Goal: Transaction & Acquisition: Purchase product/service

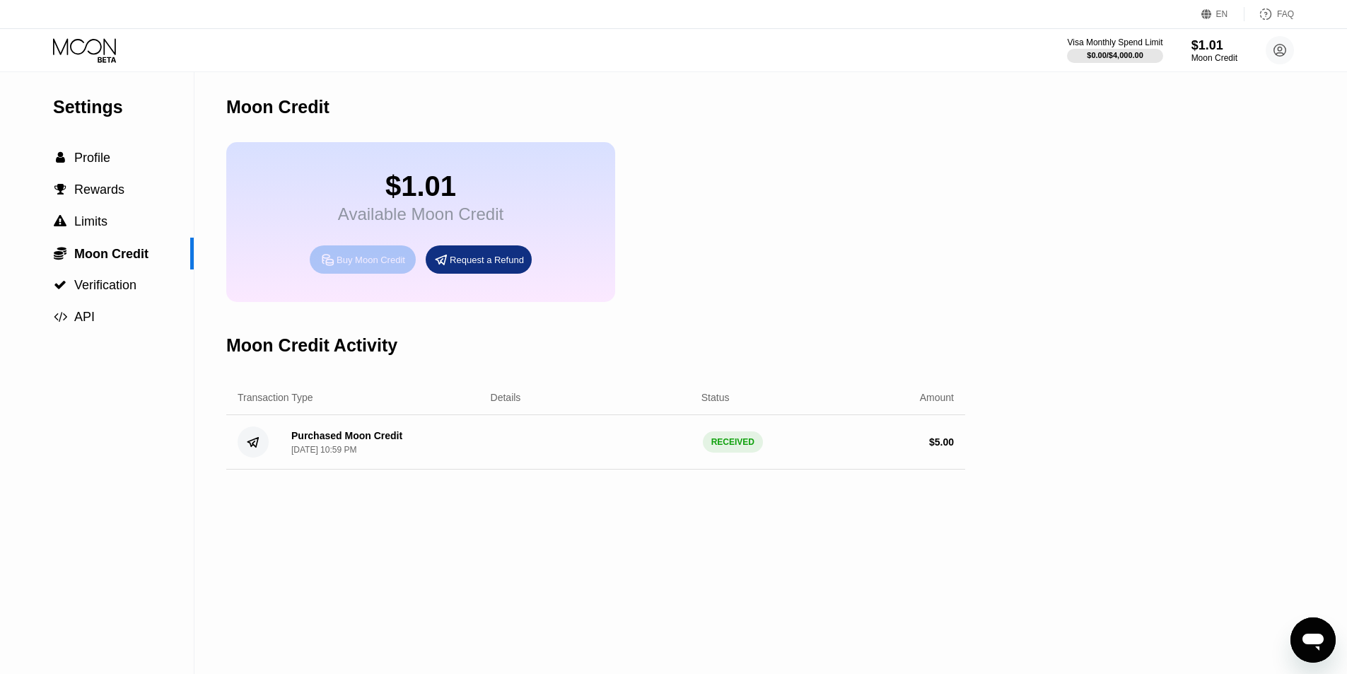
click at [365, 266] on div "Buy Moon Credit" at bounding box center [371, 260] width 69 height 12
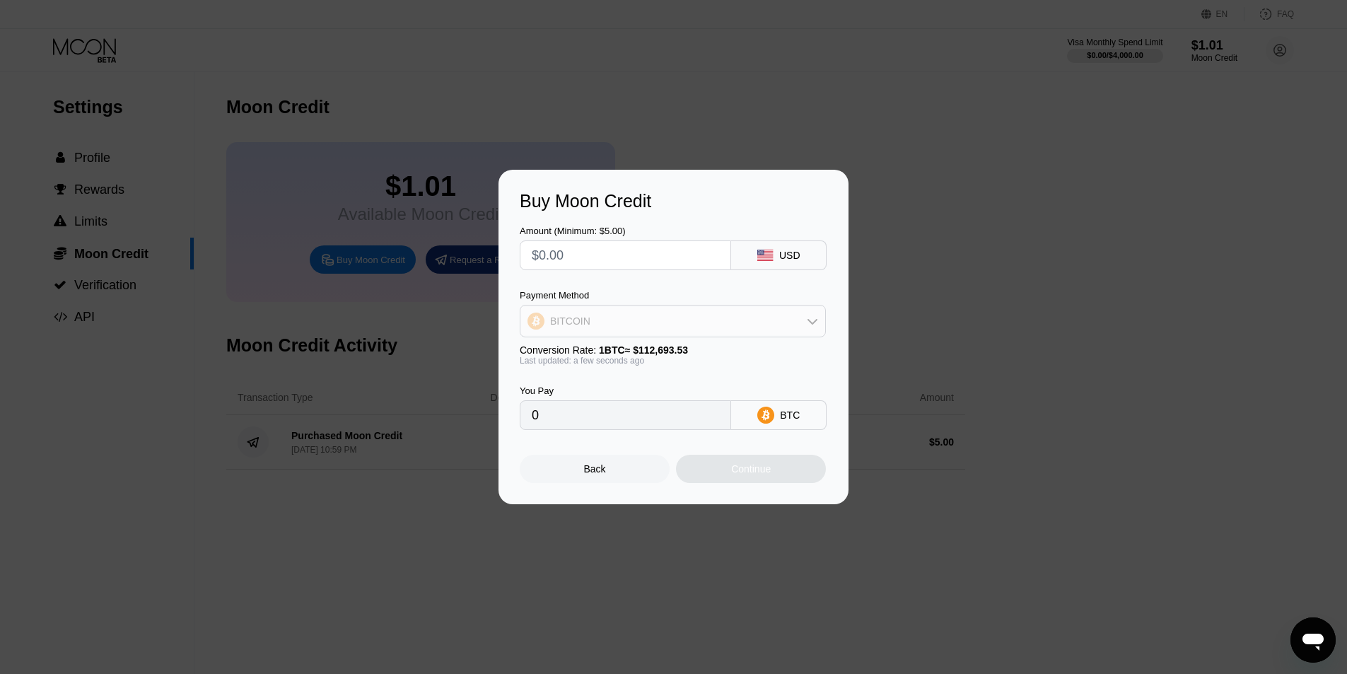
click at [815, 324] on icon at bounding box center [812, 320] width 11 height 11
click at [573, 397] on span "USDT on TRON" at bounding box center [589, 390] width 71 height 11
type input "0.00"
click at [635, 325] on div "USDT on TRON" at bounding box center [672, 321] width 305 height 28
click at [555, 392] on span "USDT on TRON" at bounding box center [589, 390] width 71 height 11
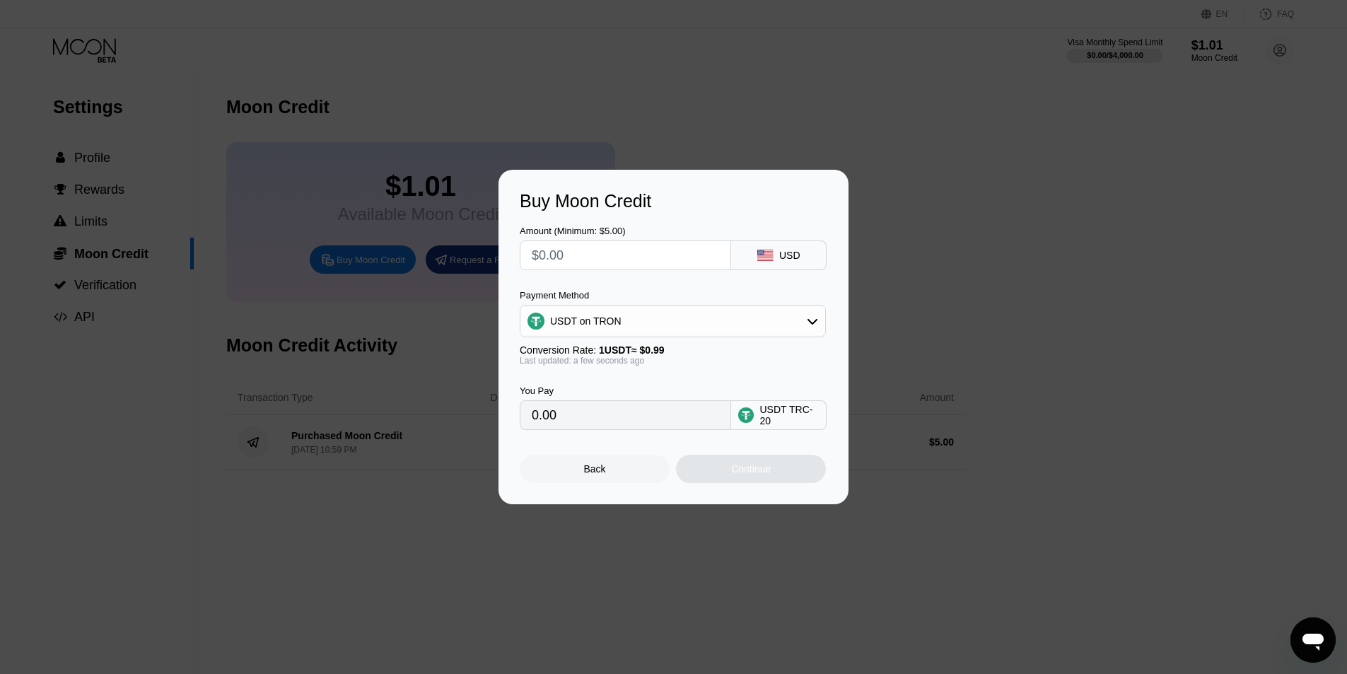
click at [800, 420] on div "USDT TRC-20" at bounding box center [788, 415] width 59 height 23
